Goal: Task Accomplishment & Management: Manage account settings

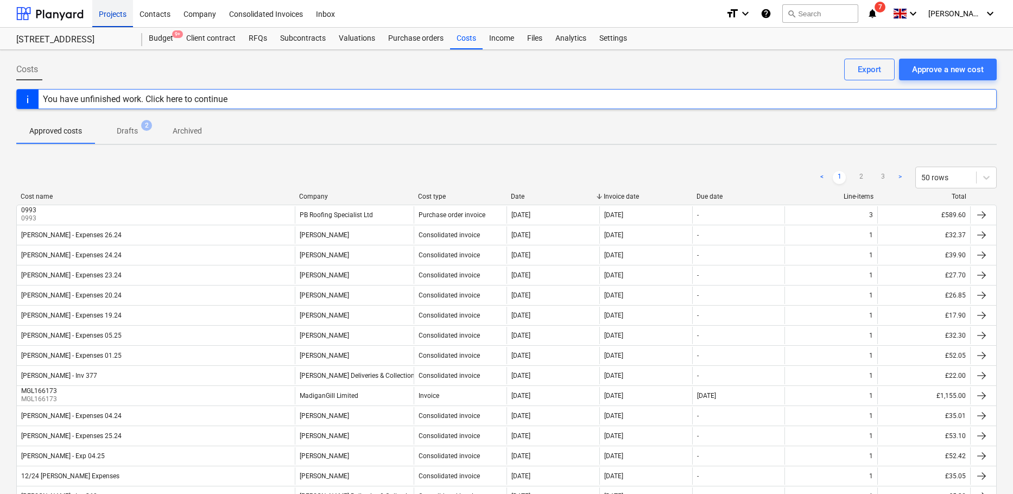
click at [107, 12] on div "Projects" at bounding box center [112, 13] width 41 height 28
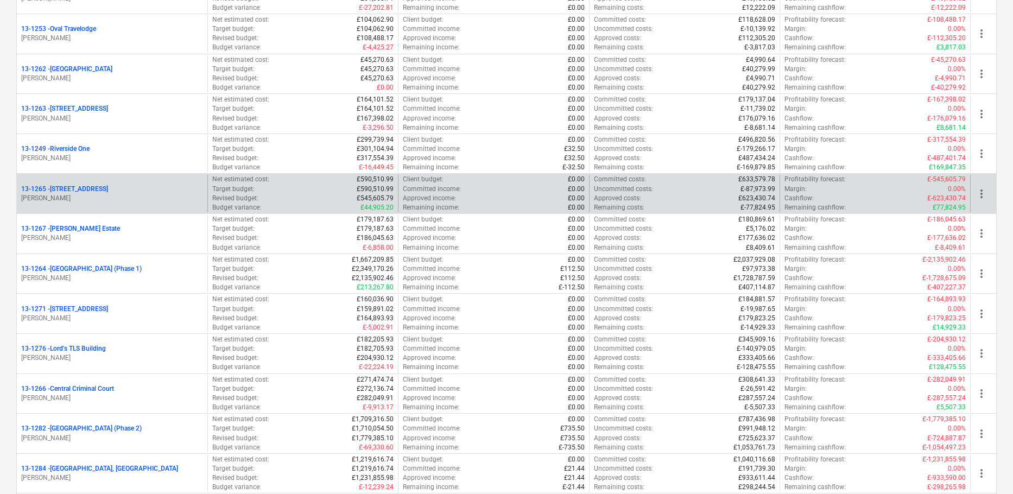
scroll to position [922, 0]
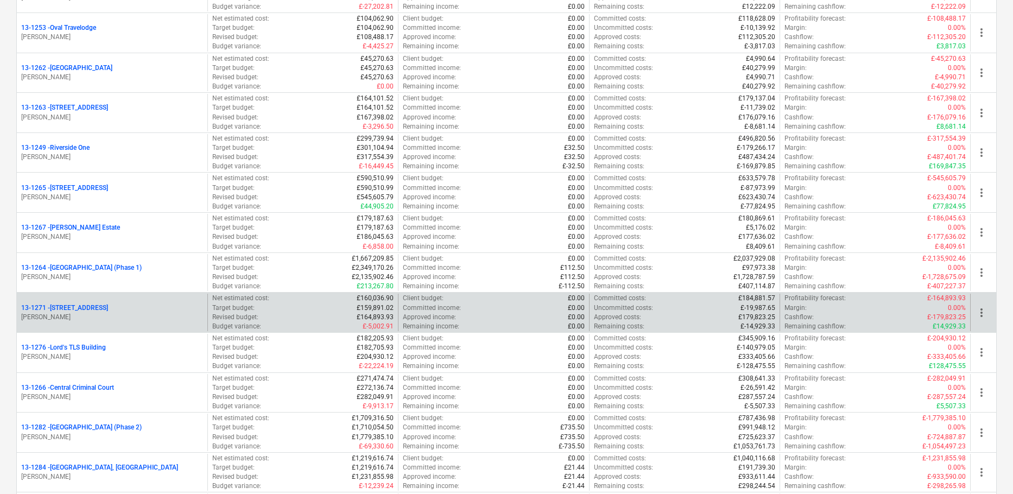
click at [155, 315] on p "[PERSON_NAME]" at bounding box center [112, 317] width 182 height 9
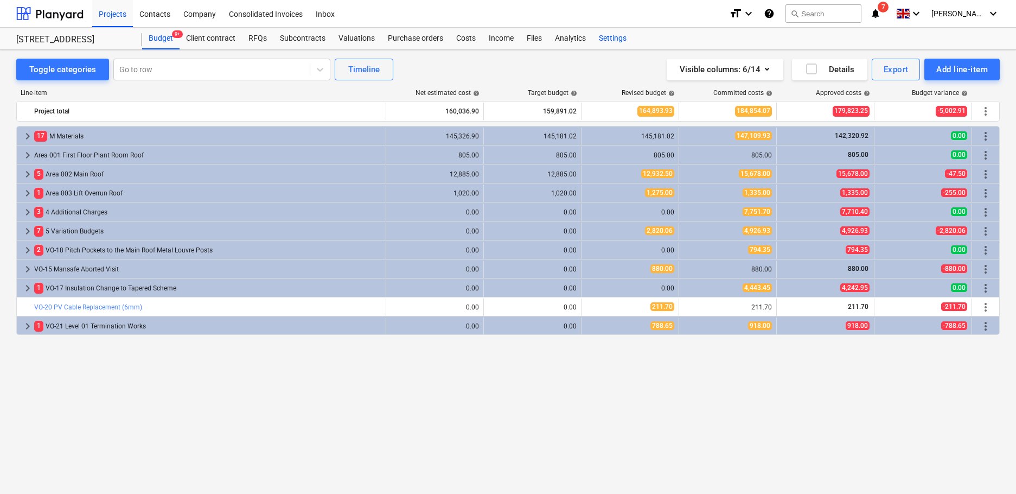
click at [615, 36] on div "Settings" at bounding box center [613, 39] width 41 height 22
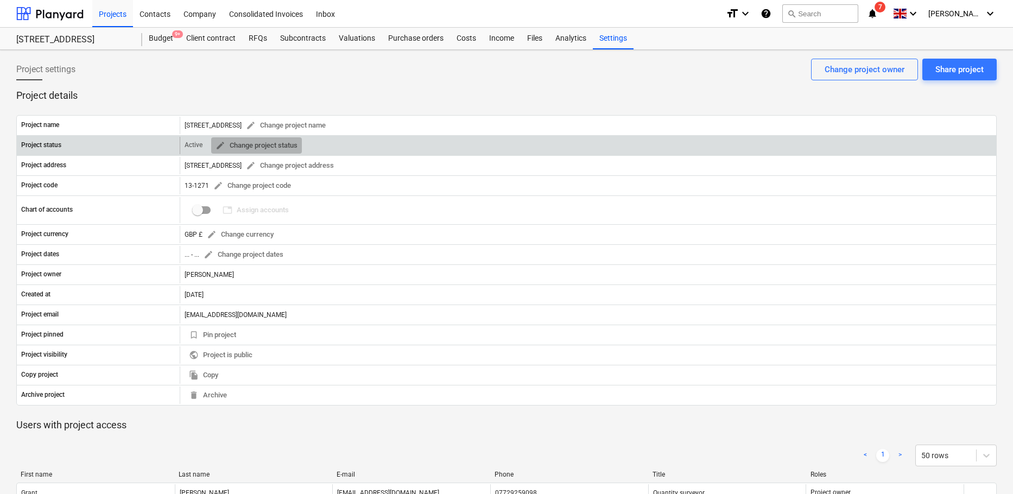
click at [231, 144] on span "edit Change project status" at bounding box center [256, 145] width 82 height 12
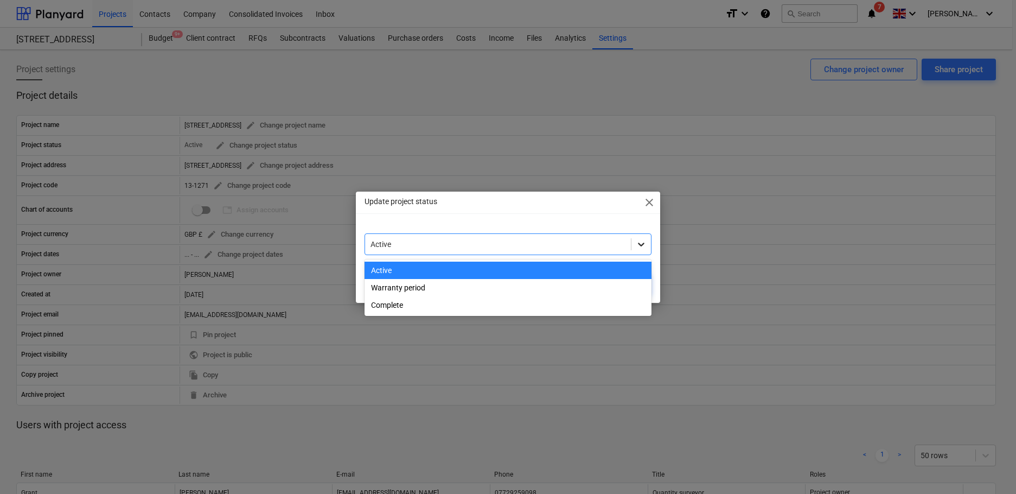
click at [639, 245] on icon at bounding box center [641, 244] width 11 height 11
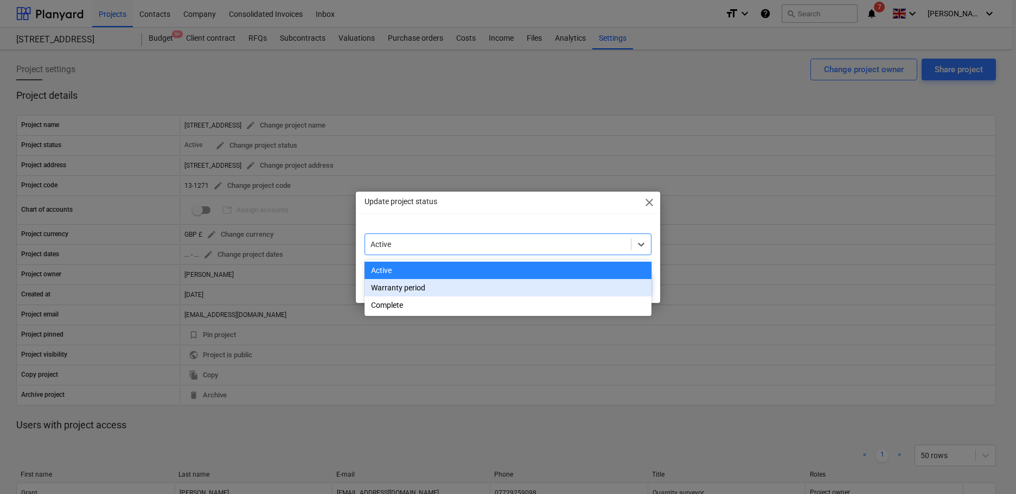
click at [416, 289] on div "Warranty period" at bounding box center [509, 287] width 288 height 17
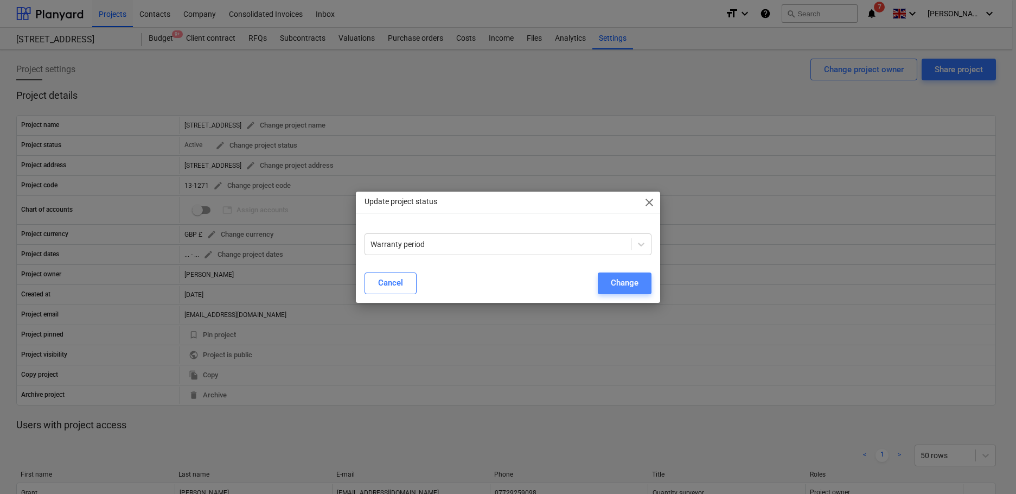
click at [639, 285] on div "Change" at bounding box center [625, 283] width 28 height 14
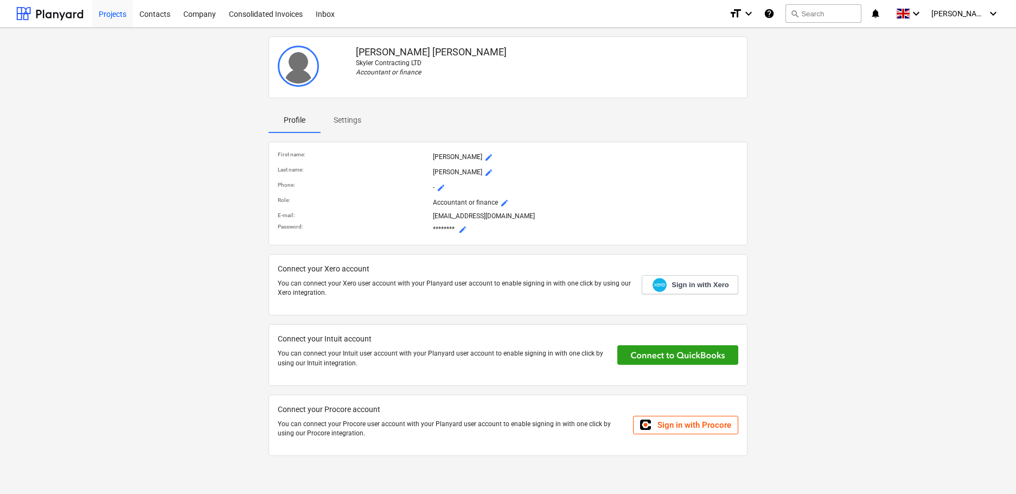
click at [118, 15] on div "Projects" at bounding box center [112, 13] width 41 height 28
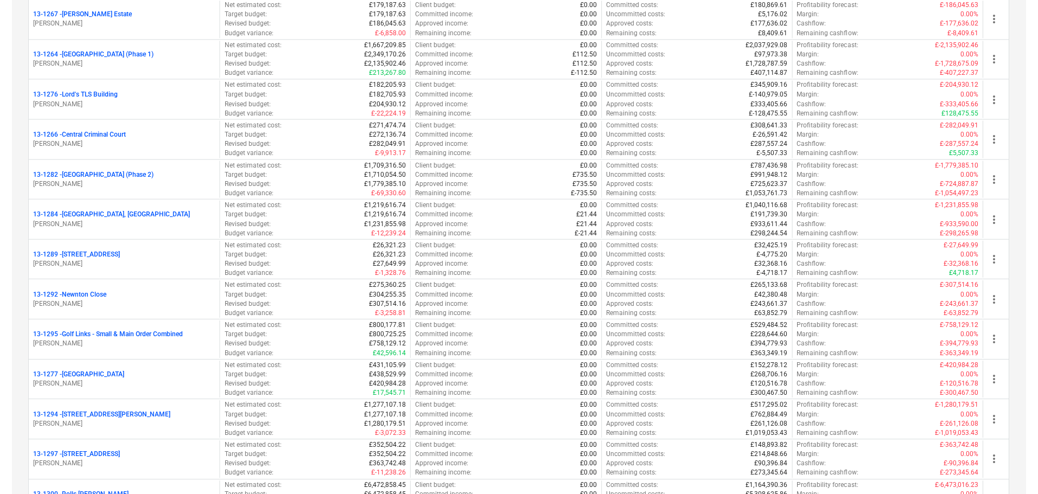
scroll to position [1140, 0]
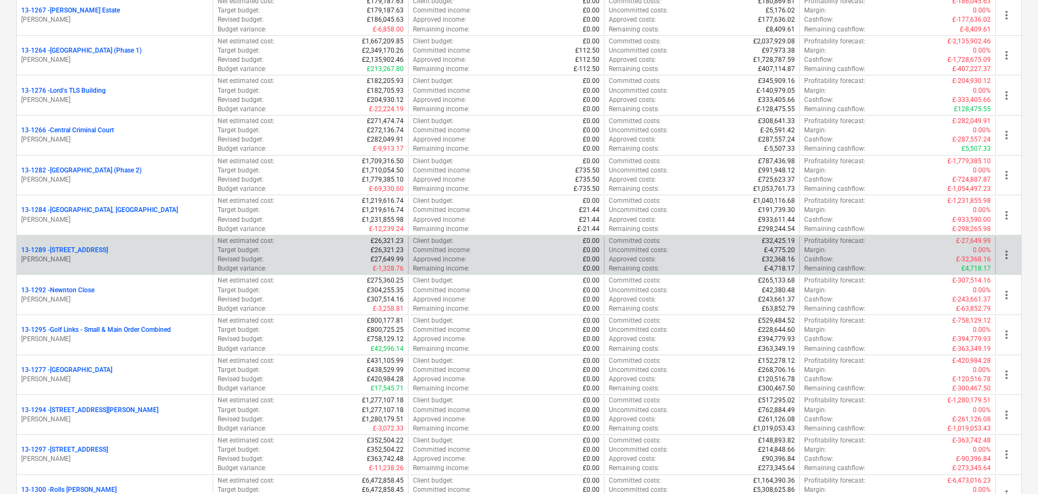
click at [87, 254] on p "[STREET_ADDRESS]" at bounding box center [64, 250] width 87 height 9
